Goal: Information Seeking & Learning: Find specific fact

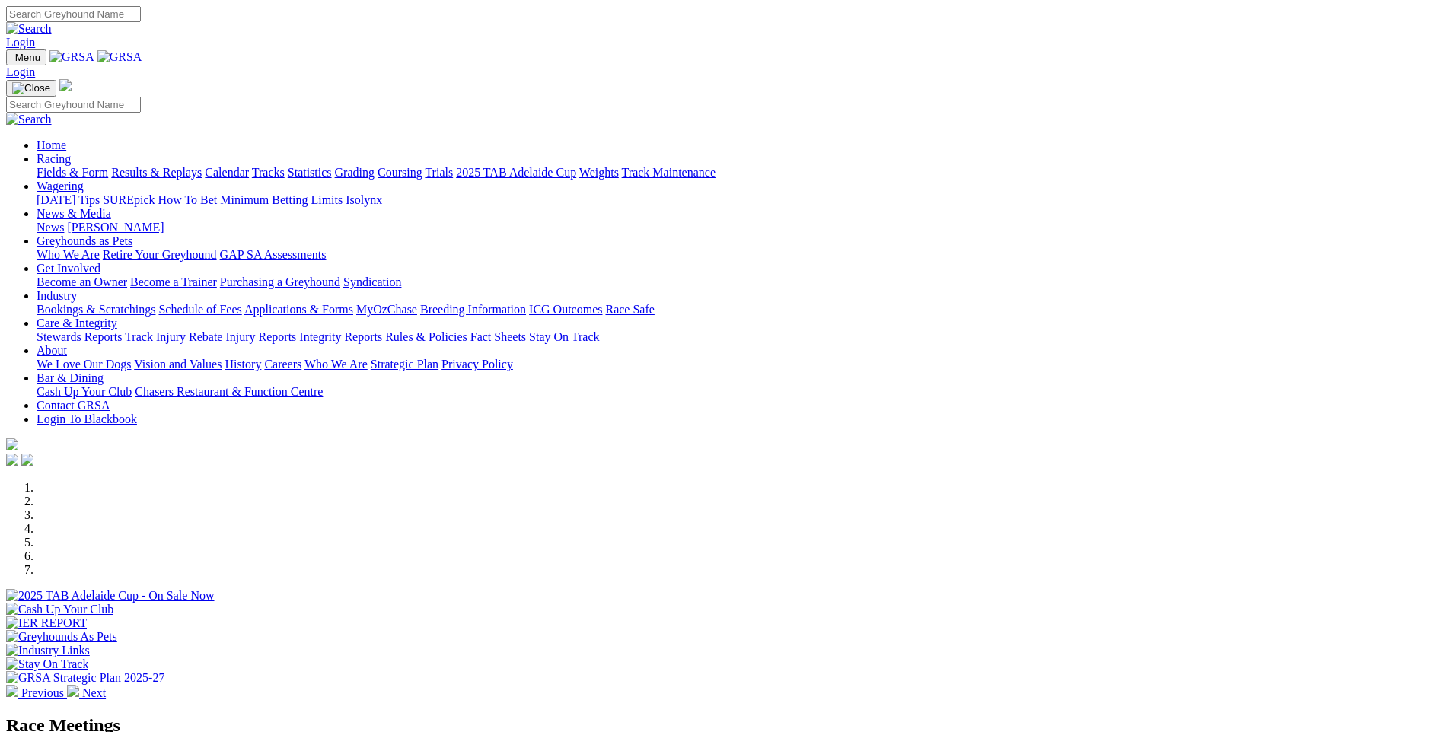
scroll to position [381, 0]
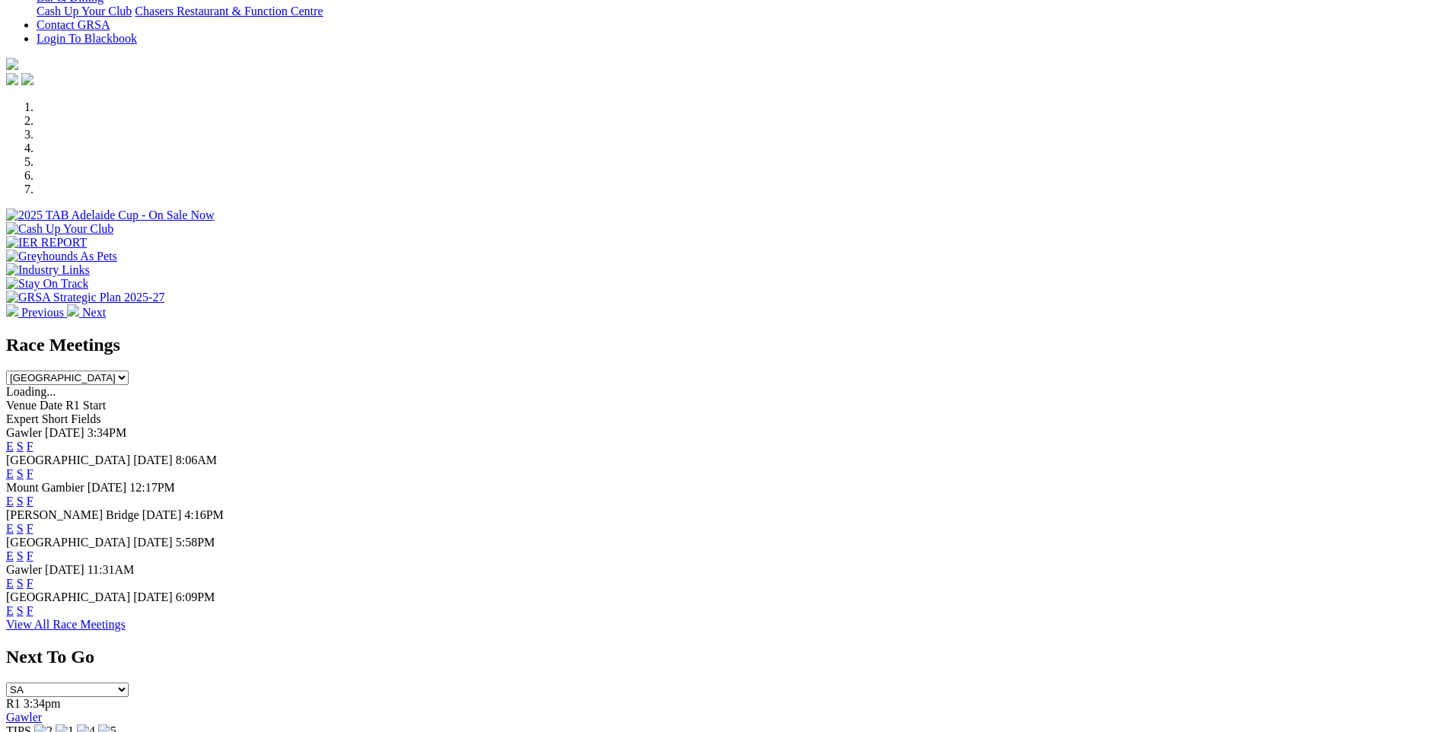
click at [34, 618] on link "F" at bounding box center [30, 611] width 7 height 13
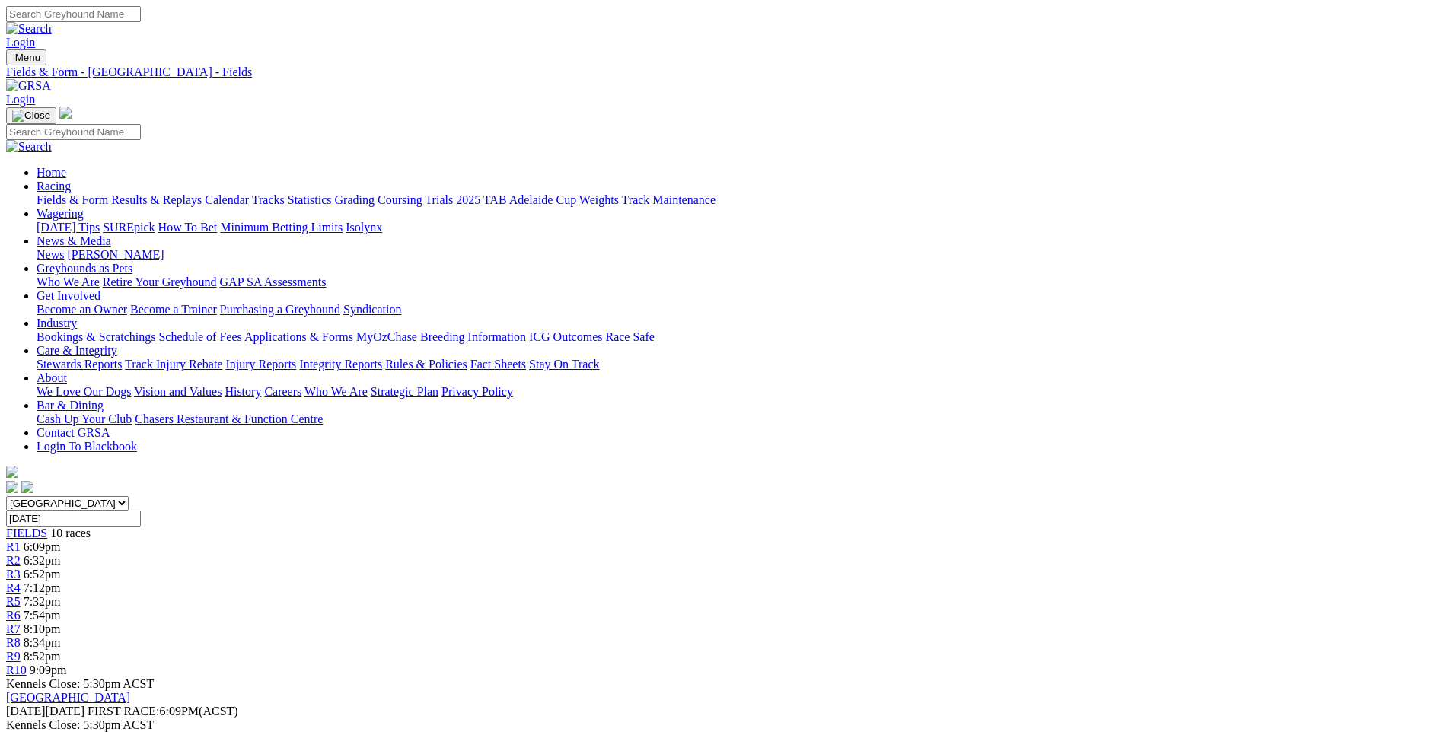
click at [202, 193] on link "Results & Replays" at bounding box center [156, 199] width 91 height 13
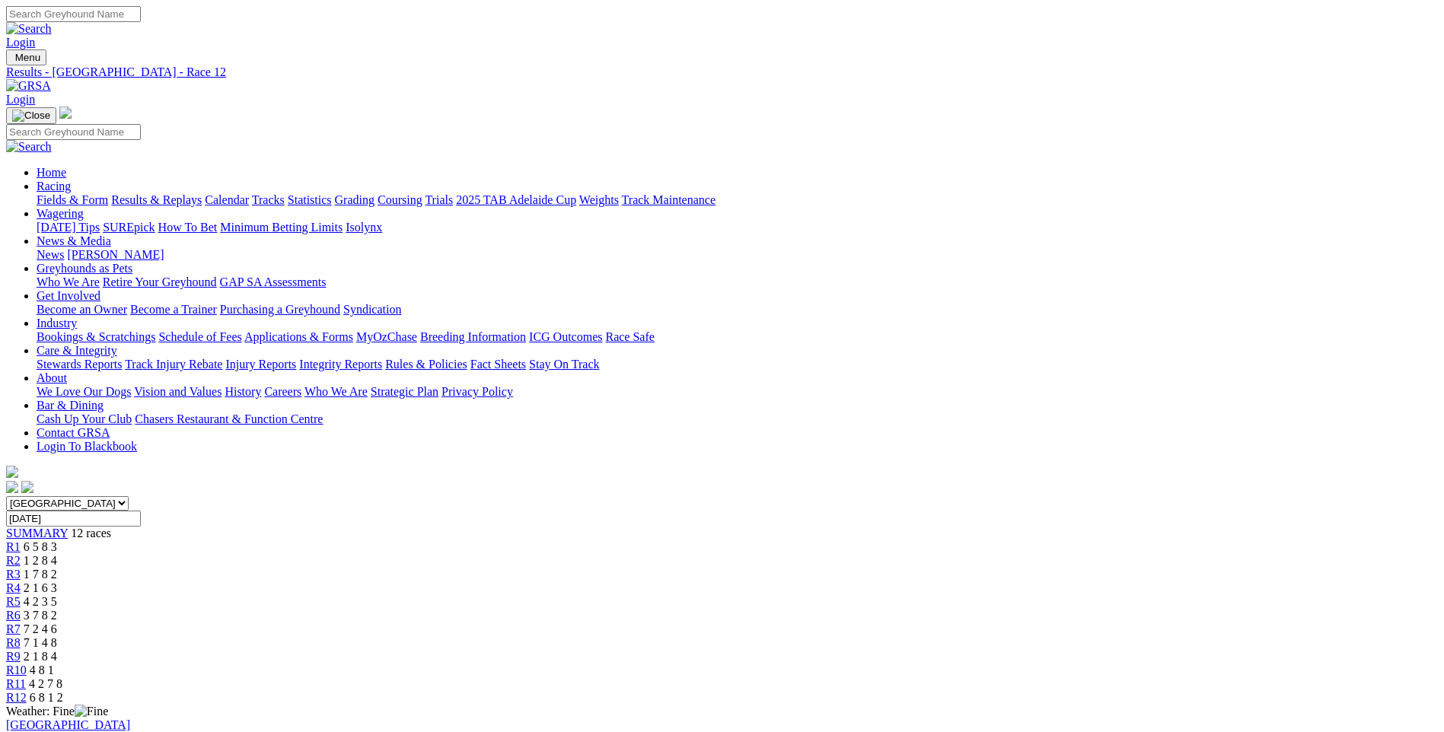
click at [57, 582] on span "2 1 6 3" at bounding box center [41, 588] width 34 height 13
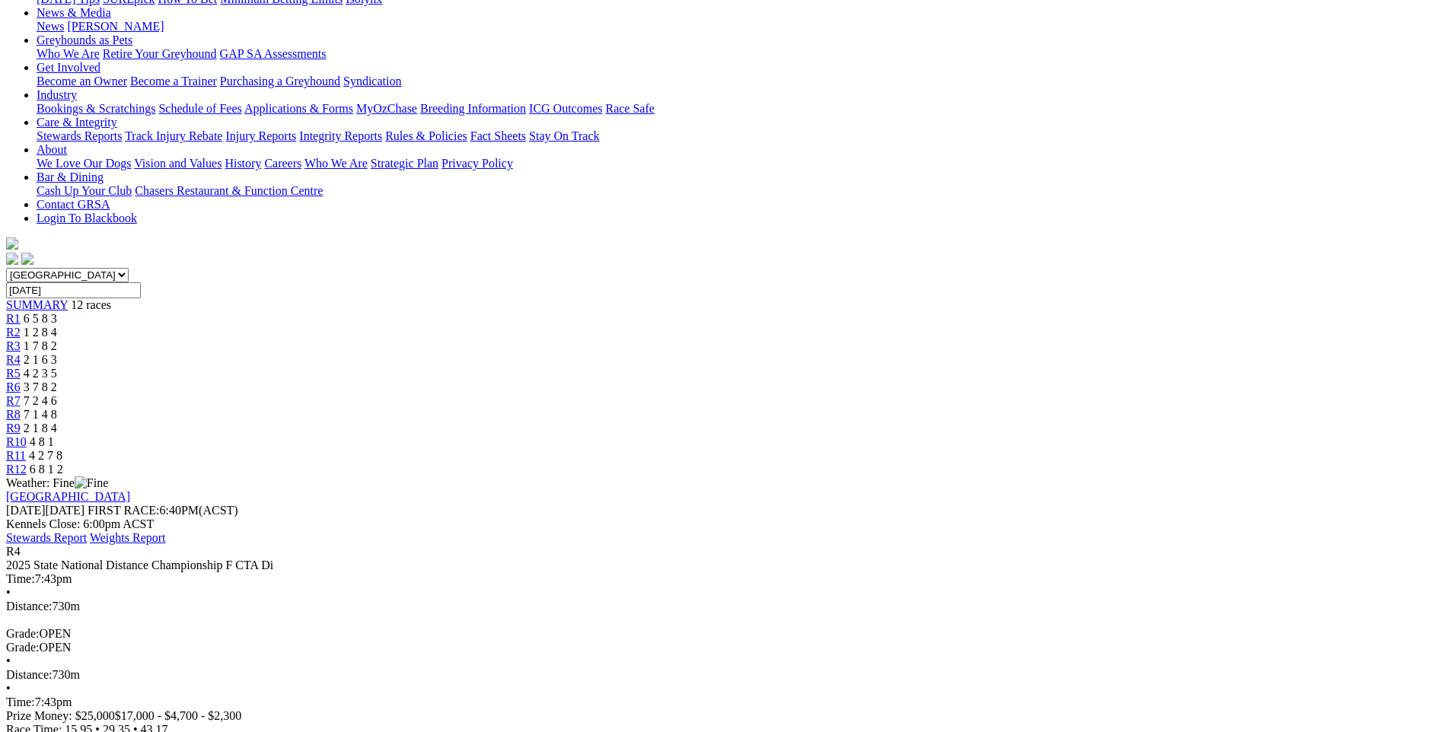
click at [57, 367] on span "4 2 3 5" at bounding box center [41, 373] width 34 height 13
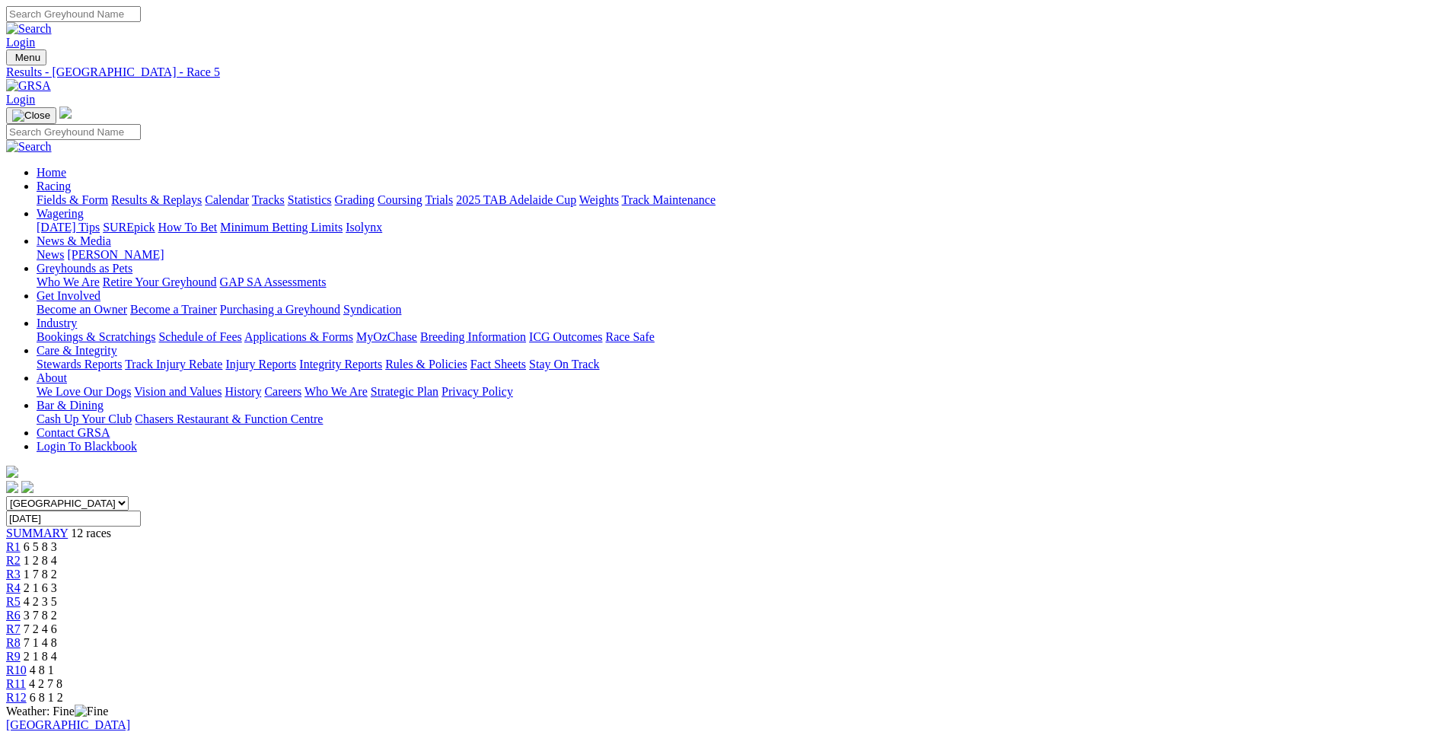
scroll to position [152, 0]
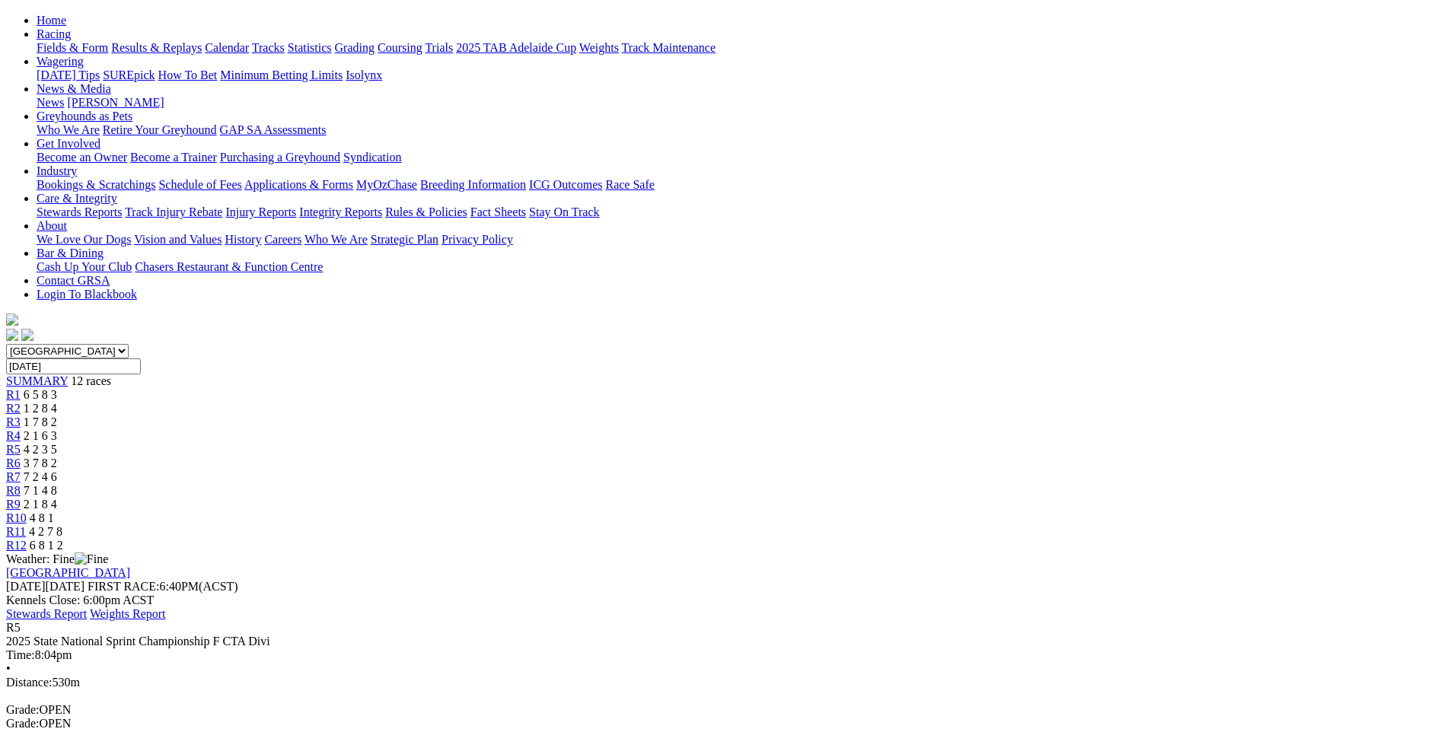
click at [593, 429] on div "R4 2 1 6 3" at bounding box center [722, 436] width 1432 height 14
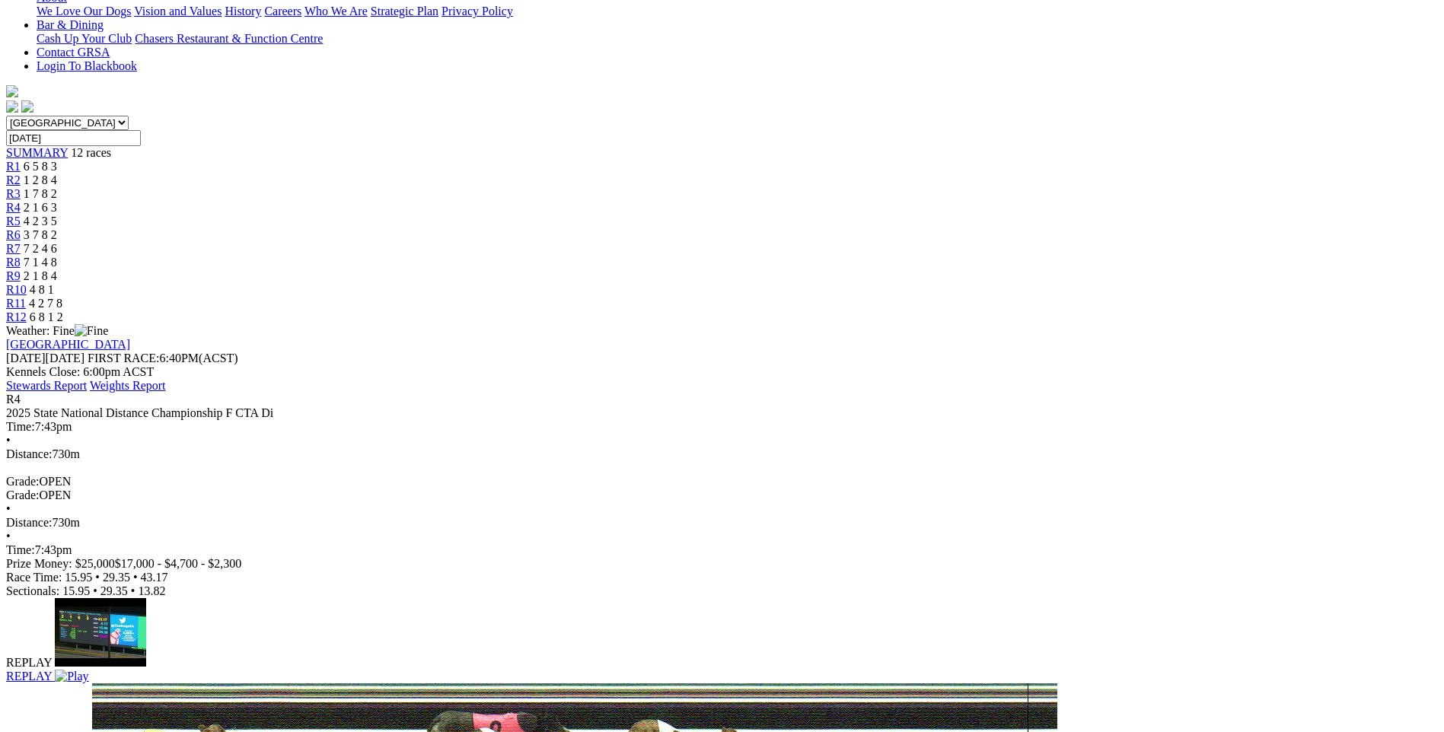
scroll to position [76, 0]
